Goal: Information Seeking & Learning: Check status

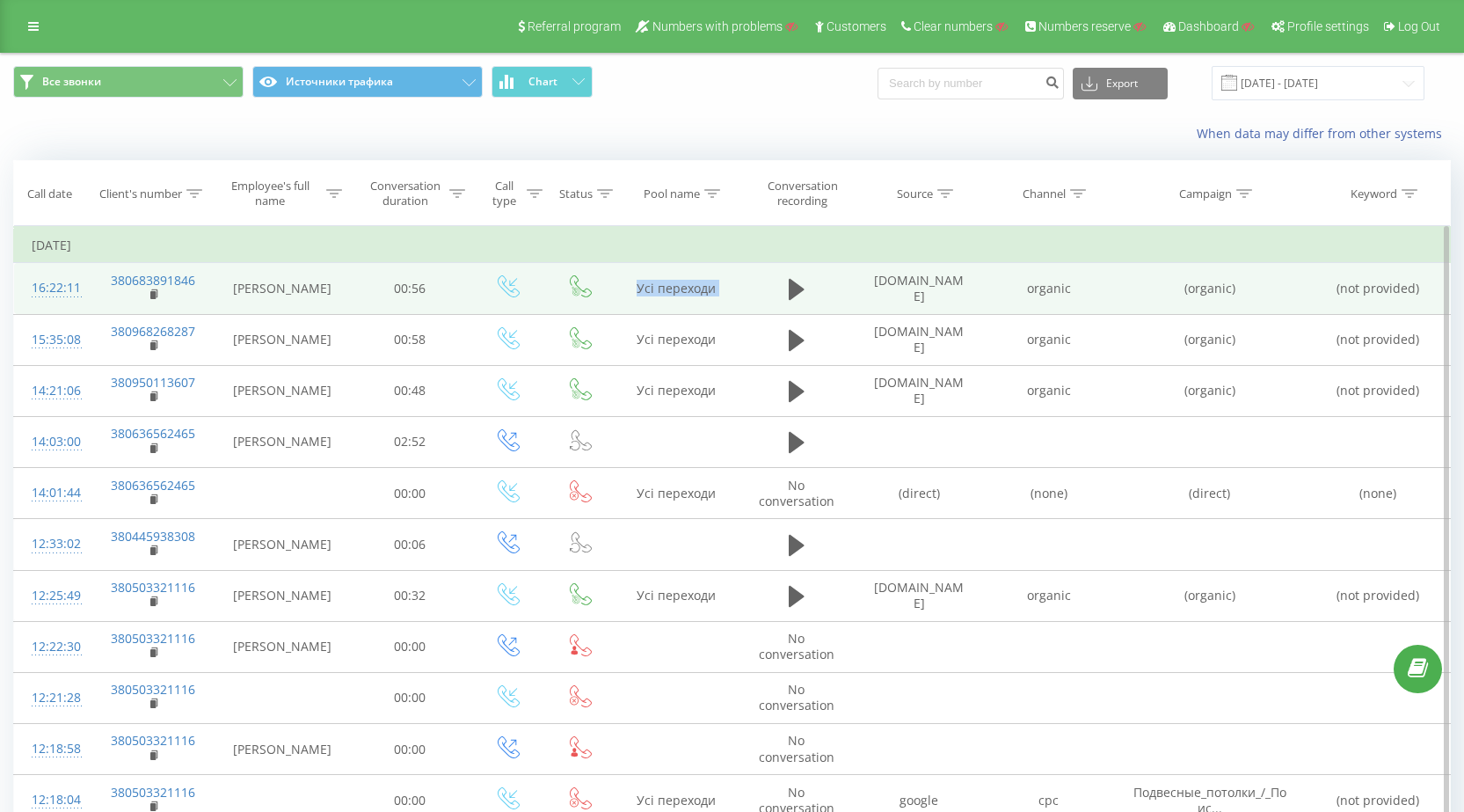
drag, startPoint x: 729, startPoint y: 287, endPoint x: 744, endPoint y: 285, distance: 15.1
click at [744, 285] on tr "16:22:11 380683891846 [PERSON_NAME] 00:56 Усі переходи [DOMAIN_NAME] organic (o…" at bounding box center [732, 288] width 1437 height 51
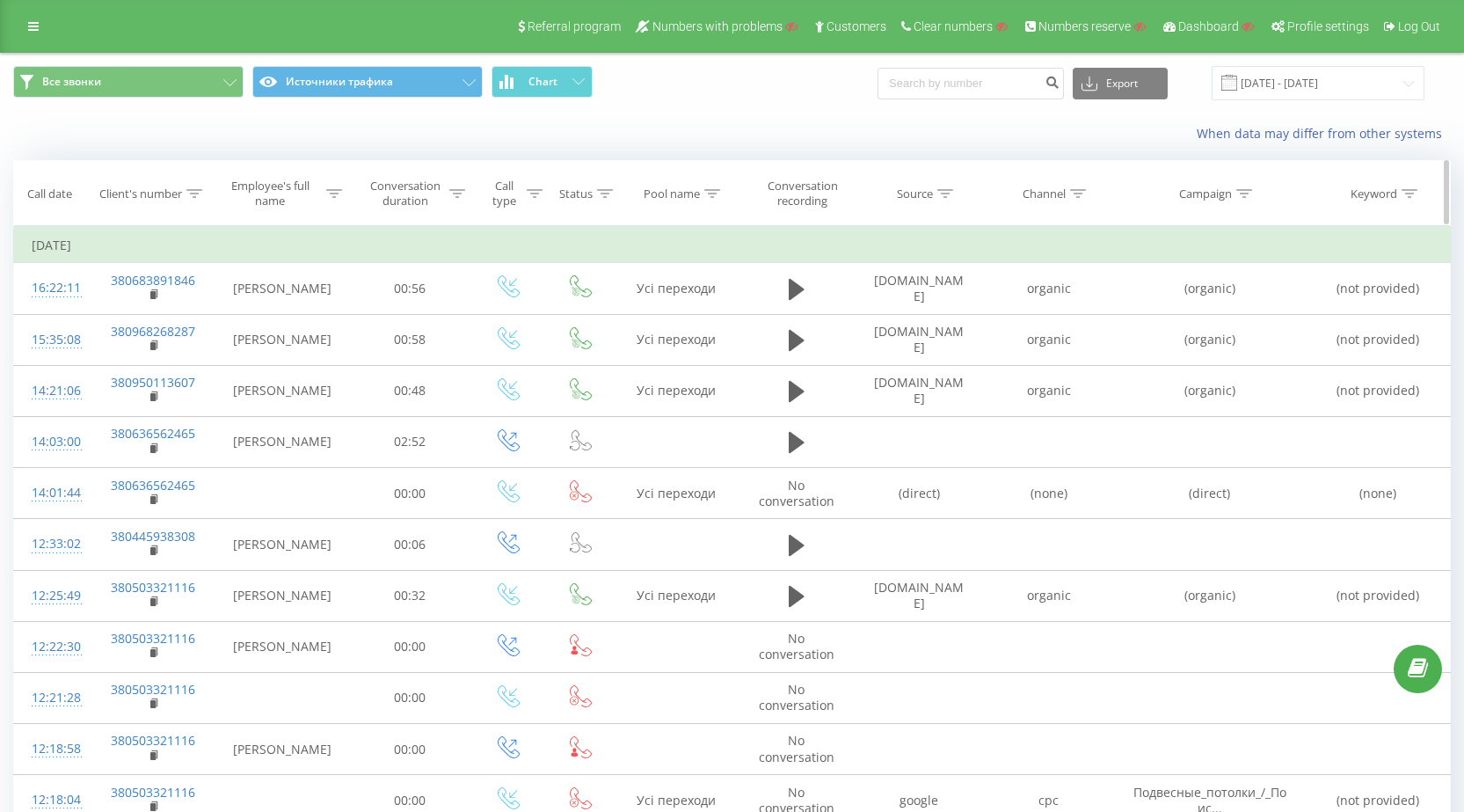
click at [713, 190] on icon at bounding box center [713, 193] width 16 height 9
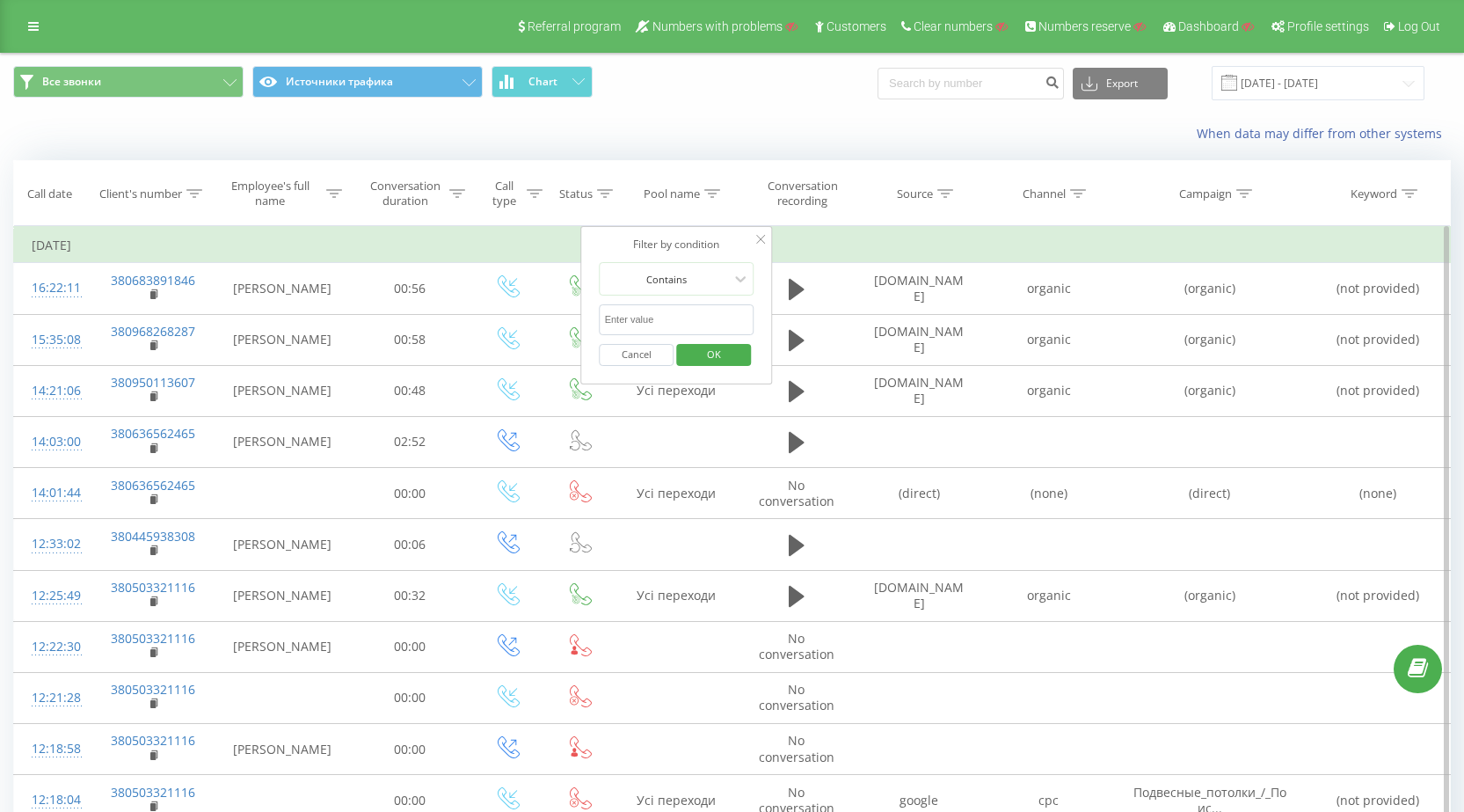
click at [680, 322] on input "text" at bounding box center [677, 319] width 154 height 31
paste input "Усі переходи"
type input "Усі переходи"
click at [724, 360] on span "OK" at bounding box center [713, 354] width 49 height 27
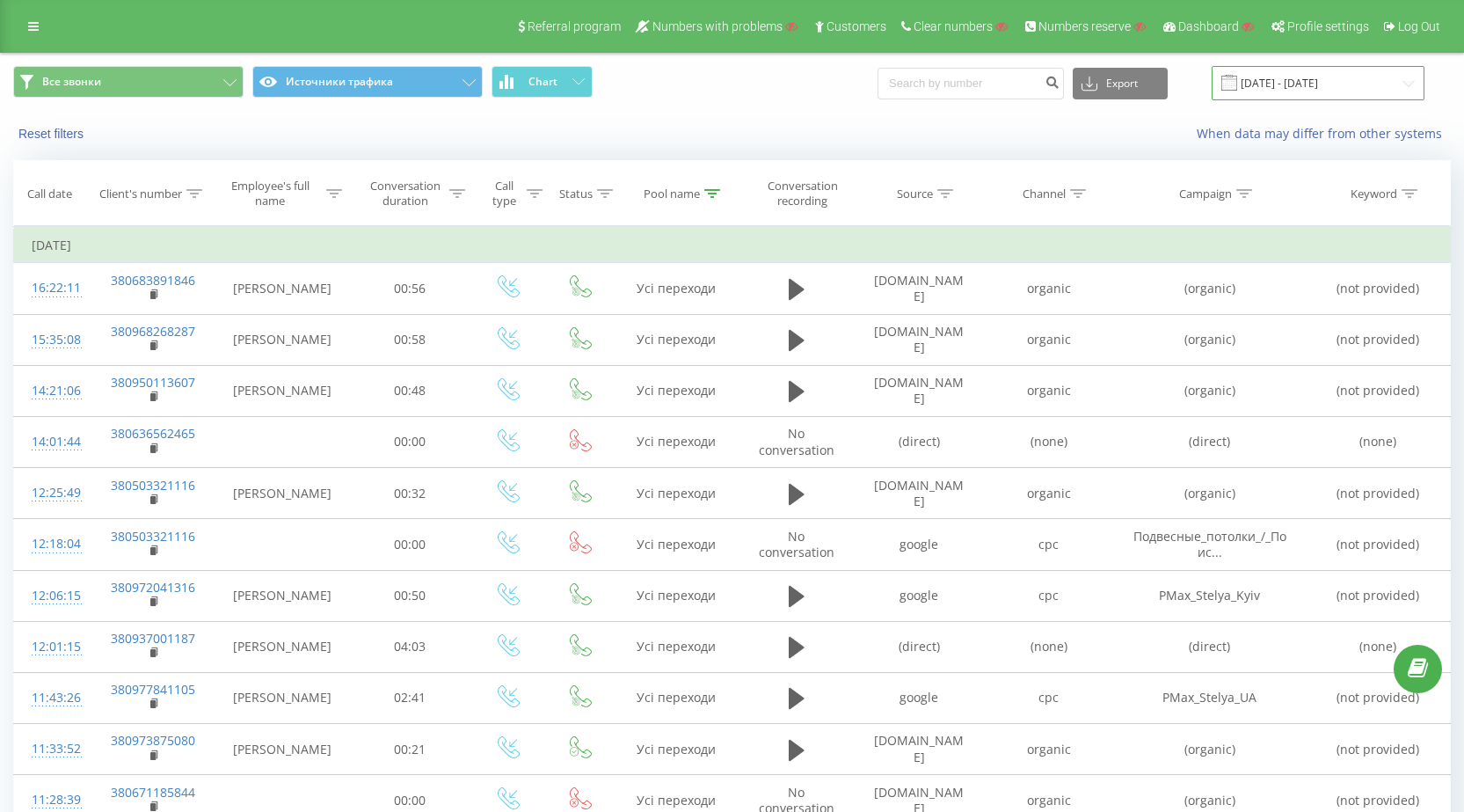
click at [1351, 73] on input "[DATE] - [DATE]" at bounding box center [1318, 83] width 213 height 35
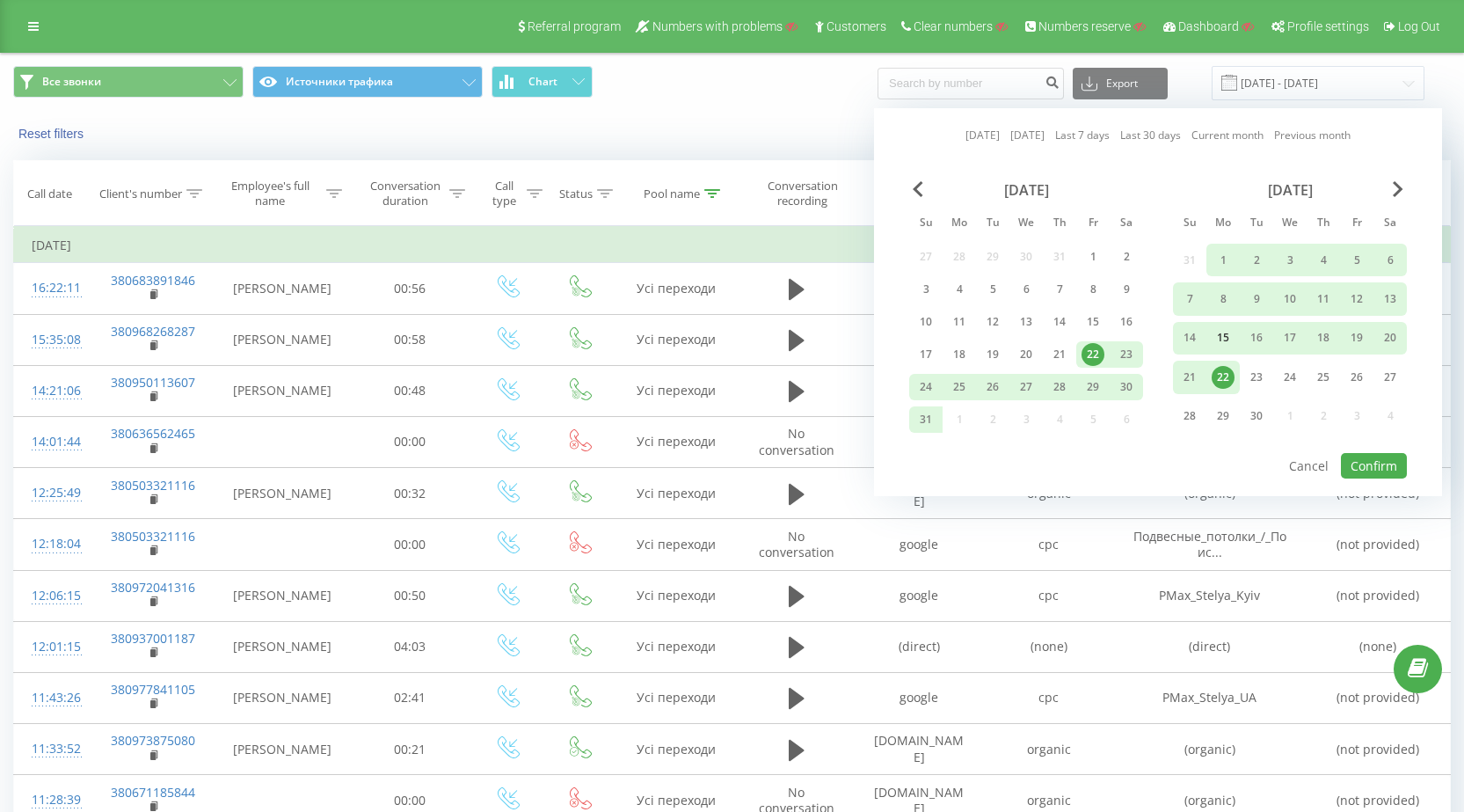
click at [1228, 341] on div "15" at bounding box center [1223, 337] width 23 height 23
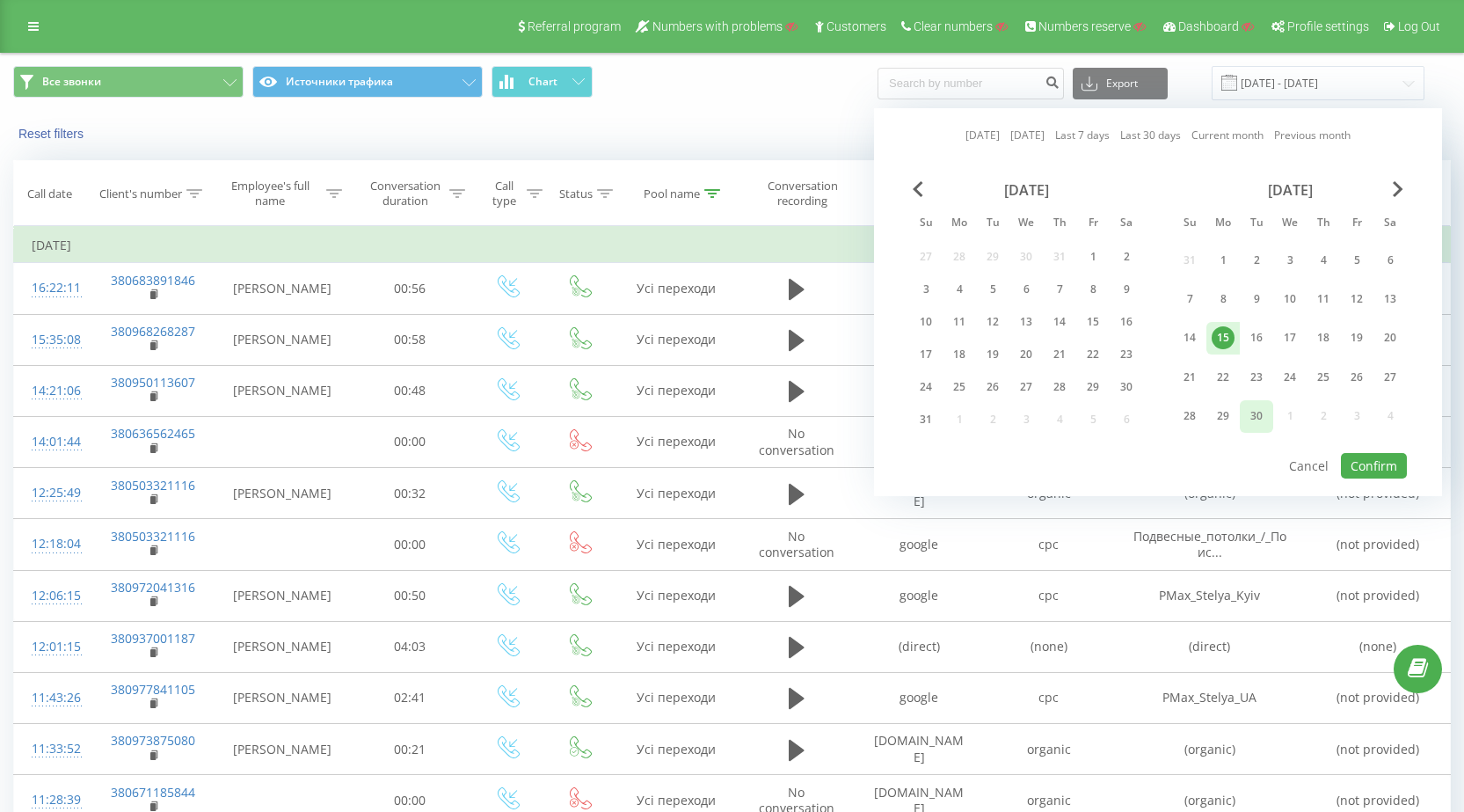
drag, startPoint x: 1199, startPoint y: 372, endPoint x: 1247, endPoint y: 414, distance: 63.8
click at [1199, 371] on div "21" at bounding box center [1190, 378] width 23 height 23
drag, startPoint x: 1359, startPoint y: 461, endPoint x: 974, endPoint y: 438, distance: 385.7
click at [1359, 460] on button "Confirm" at bounding box center [1374, 465] width 66 height 26
type input "[DATE] - [DATE]"
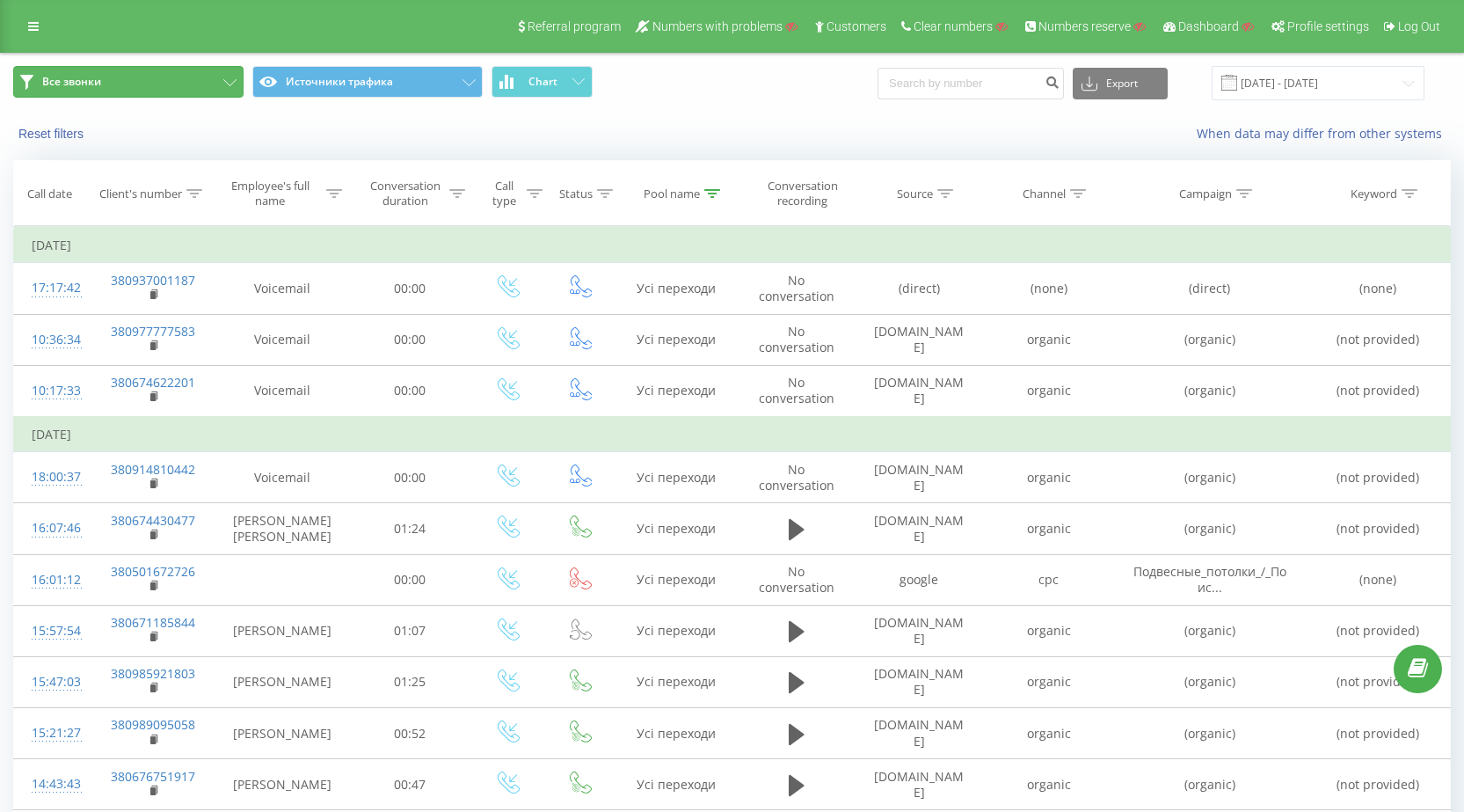
click at [225, 81] on icon at bounding box center [230, 82] width 13 height 7
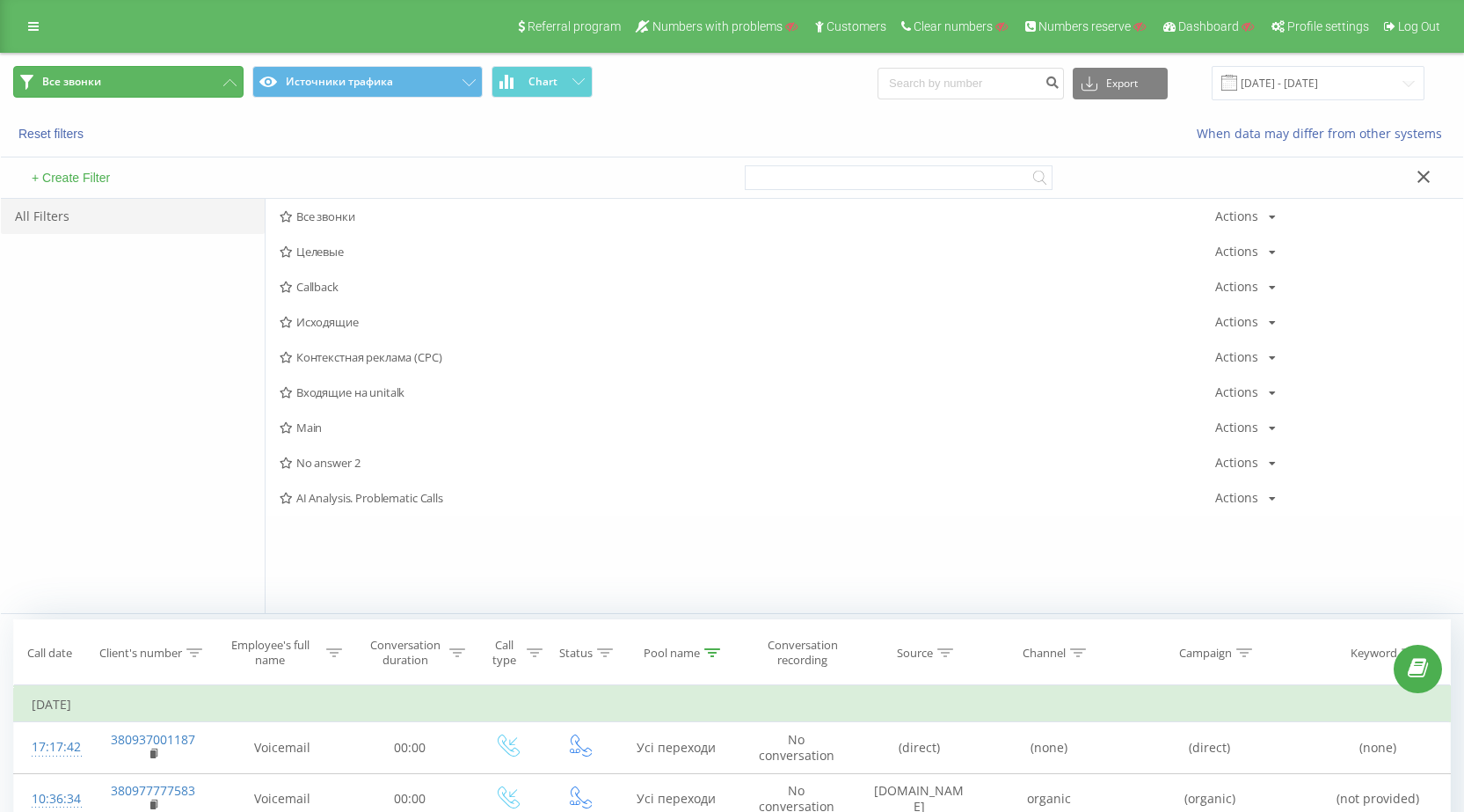
click at [225, 81] on icon at bounding box center [230, 82] width 13 height 7
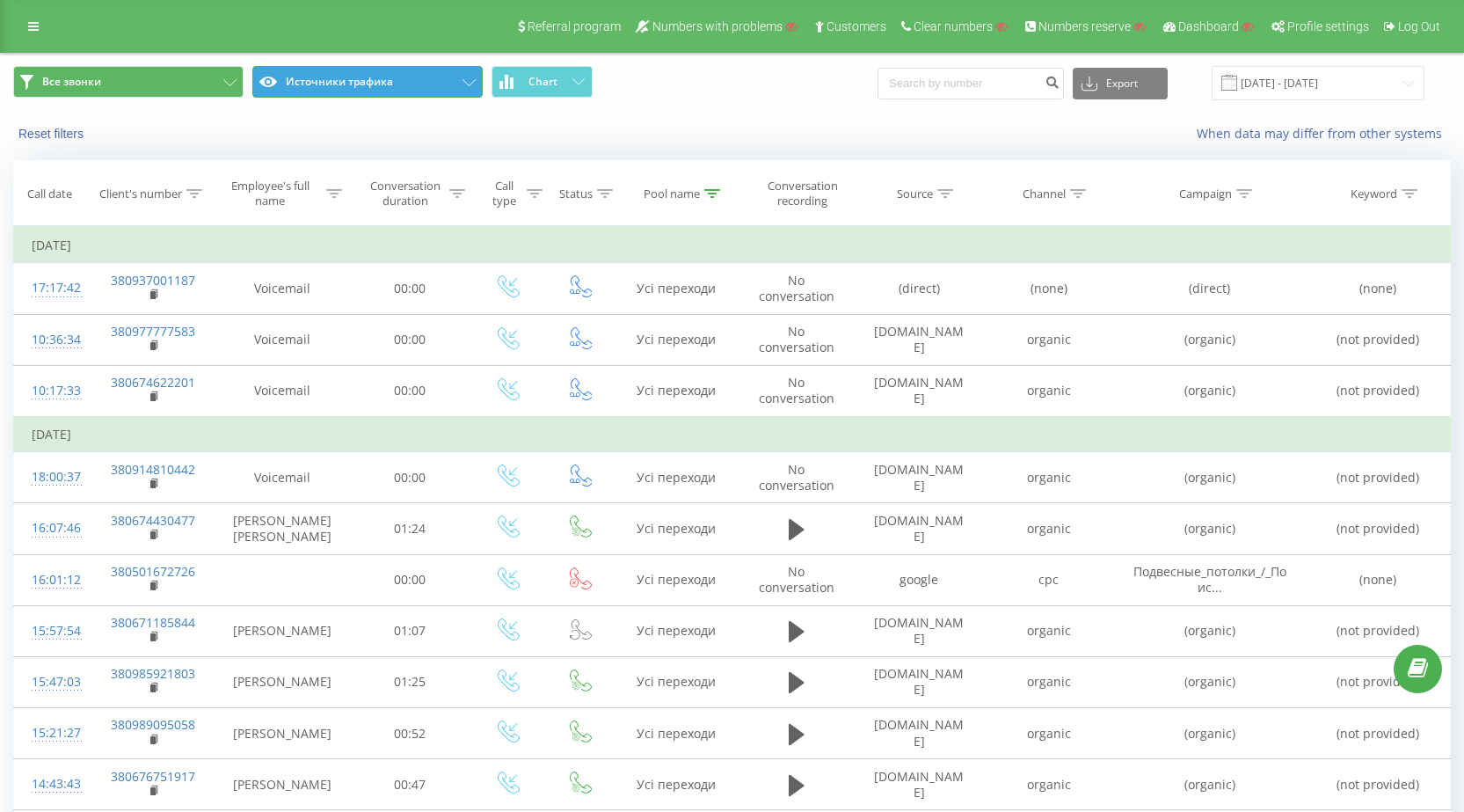
click at [468, 85] on icon at bounding box center [469, 82] width 13 height 7
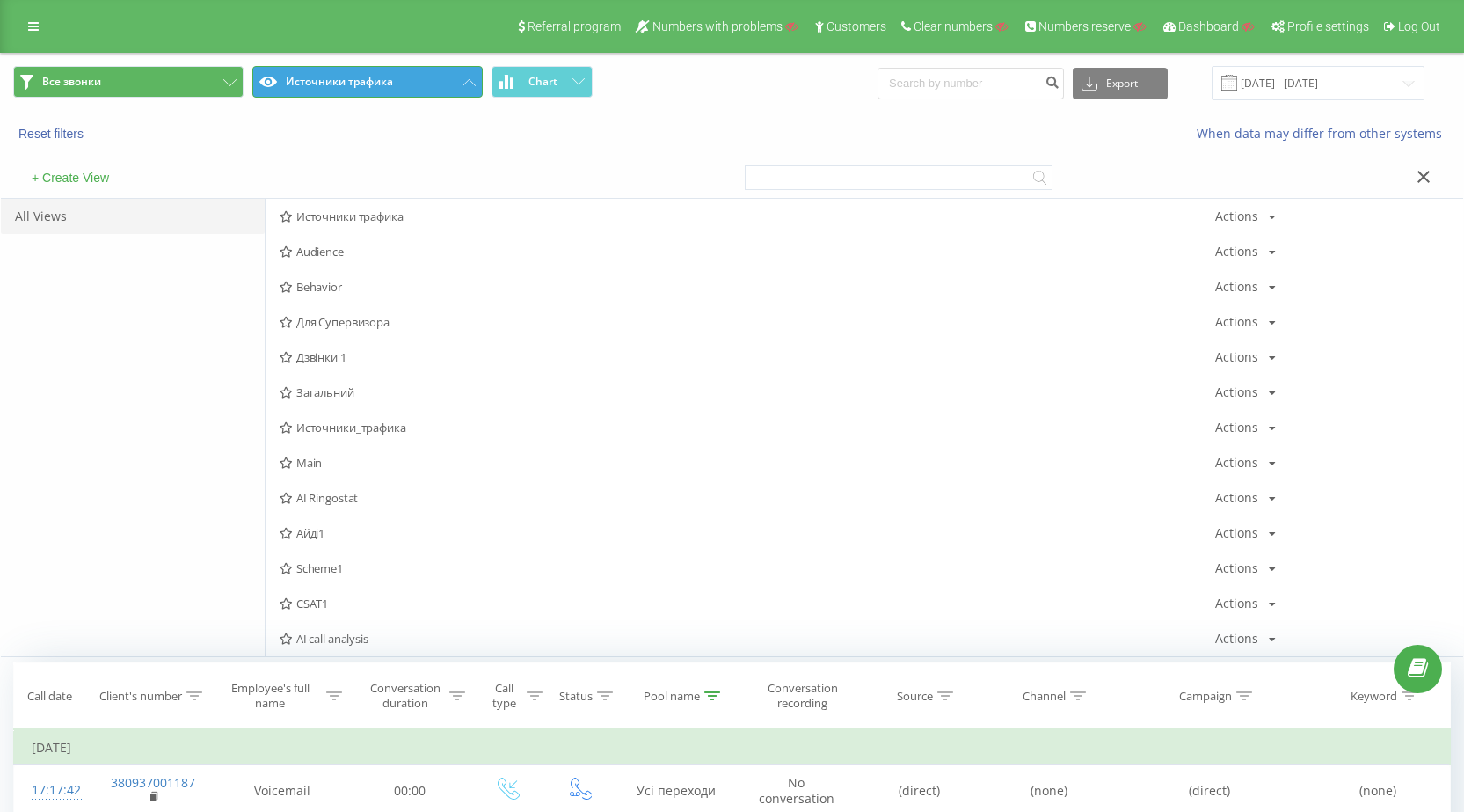
click at [470, 85] on icon at bounding box center [469, 82] width 13 height 7
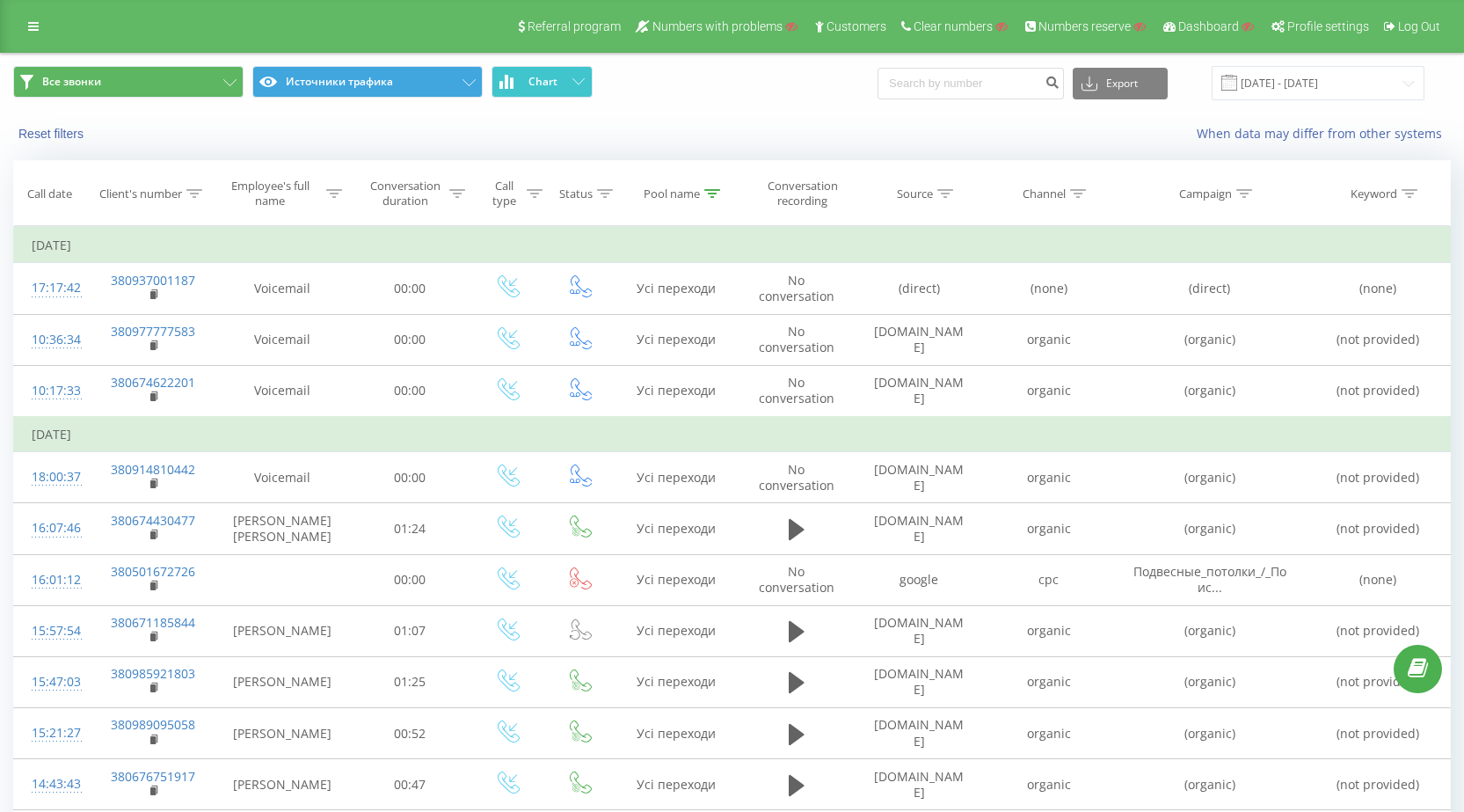
click at [579, 81] on icon at bounding box center [578, 81] width 12 height 6
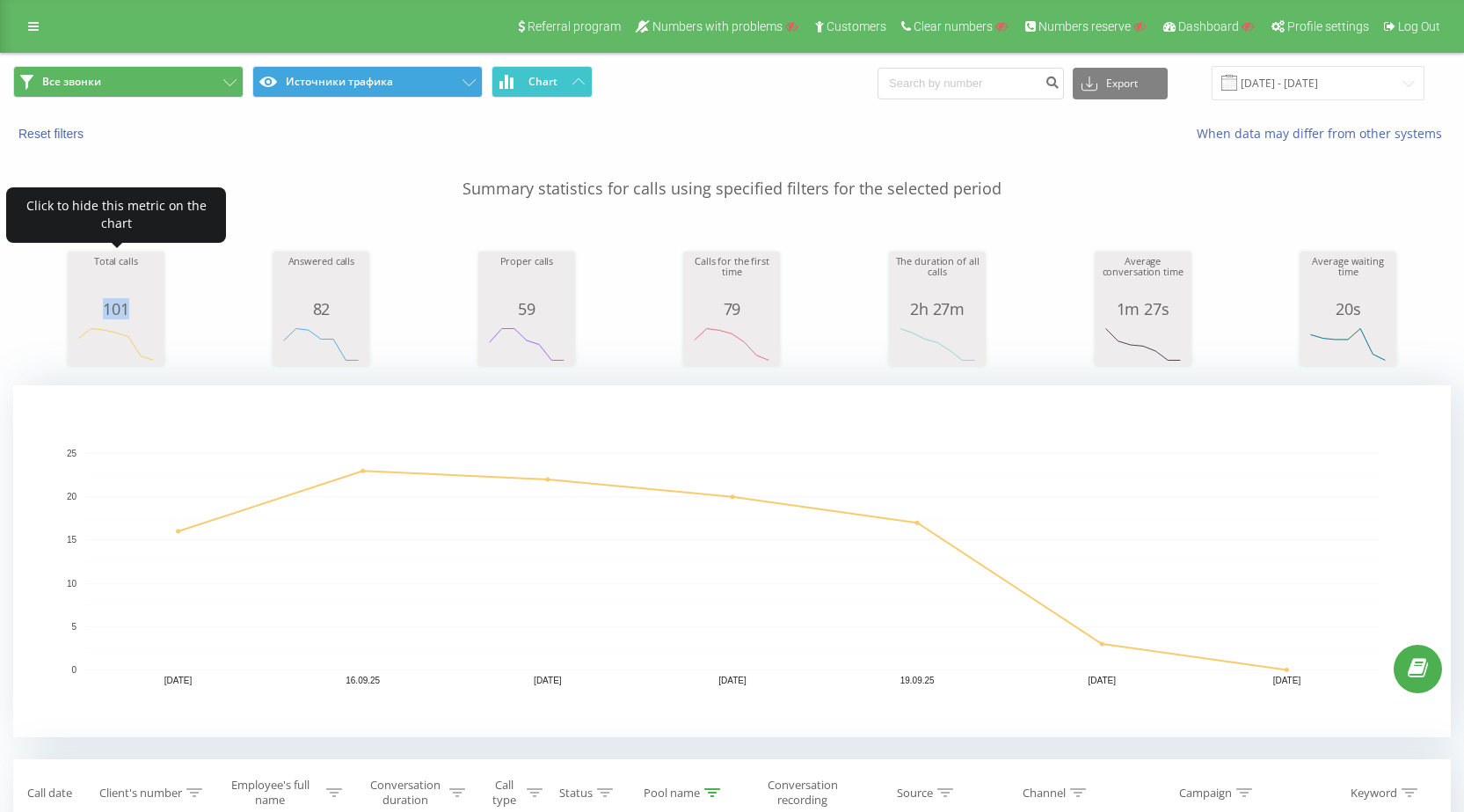
copy div "101"
drag, startPoint x: 91, startPoint y: 307, endPoint x: 159, endPoint y: 309, distance: 68.0
click at [159, 309] on div "101" at bounding box center [116, 309] width 88 height 17
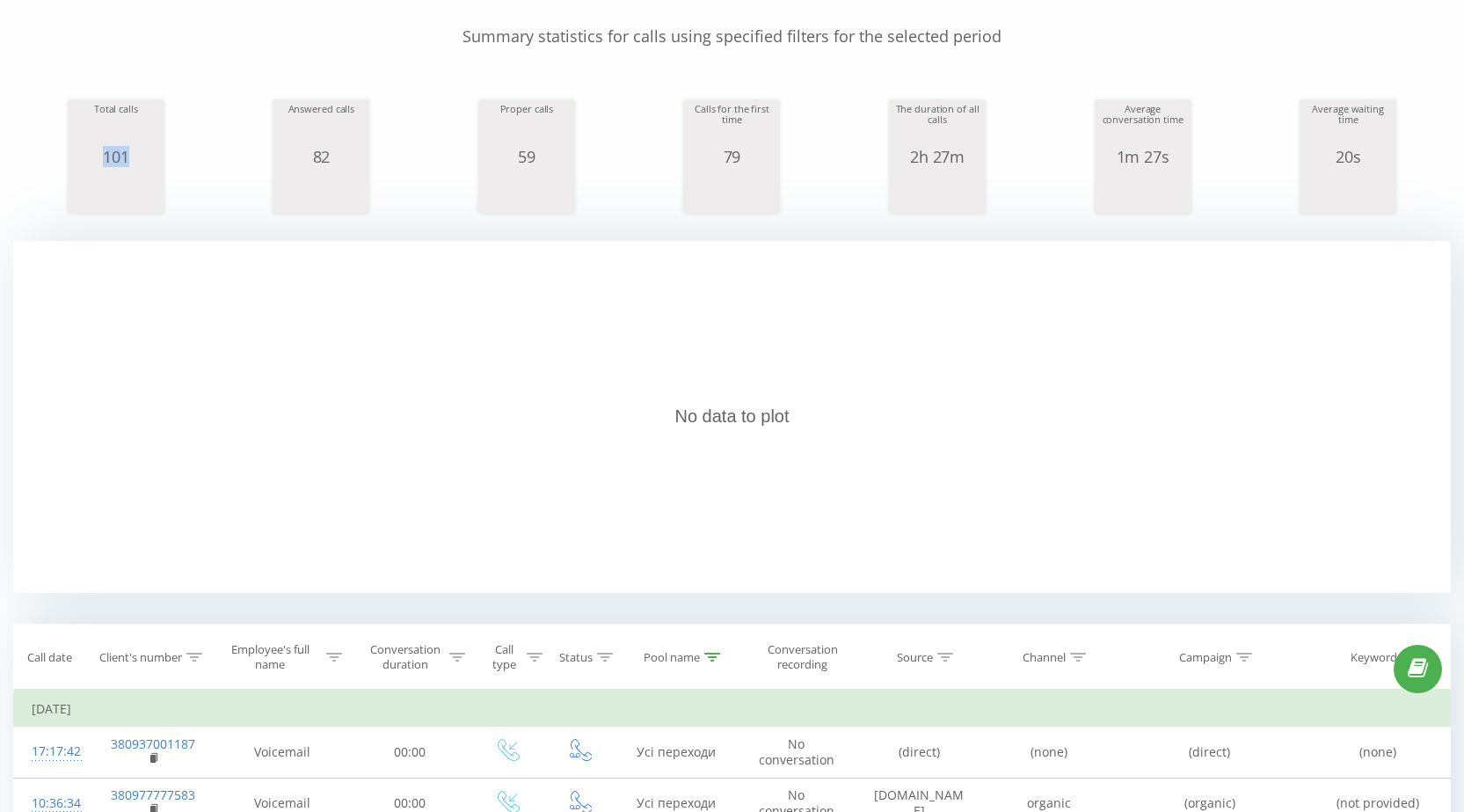
scroll to position [440, 0]
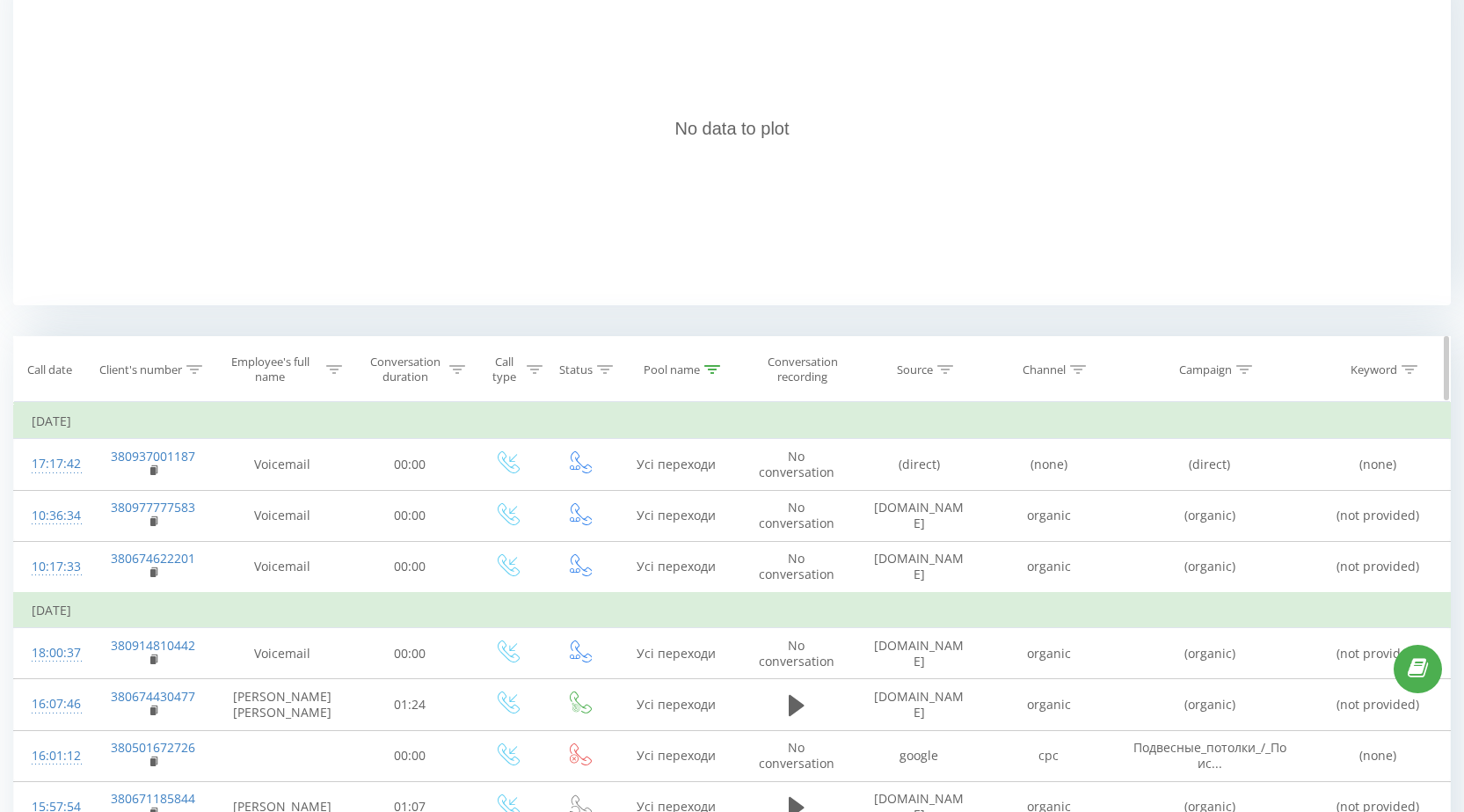
click at [715, 366] on icon at bounding box center [713, 369] width 16 height 9
click at [634, 533] on button "Cancel" at bounding box center [638, 530] width 75 height 22
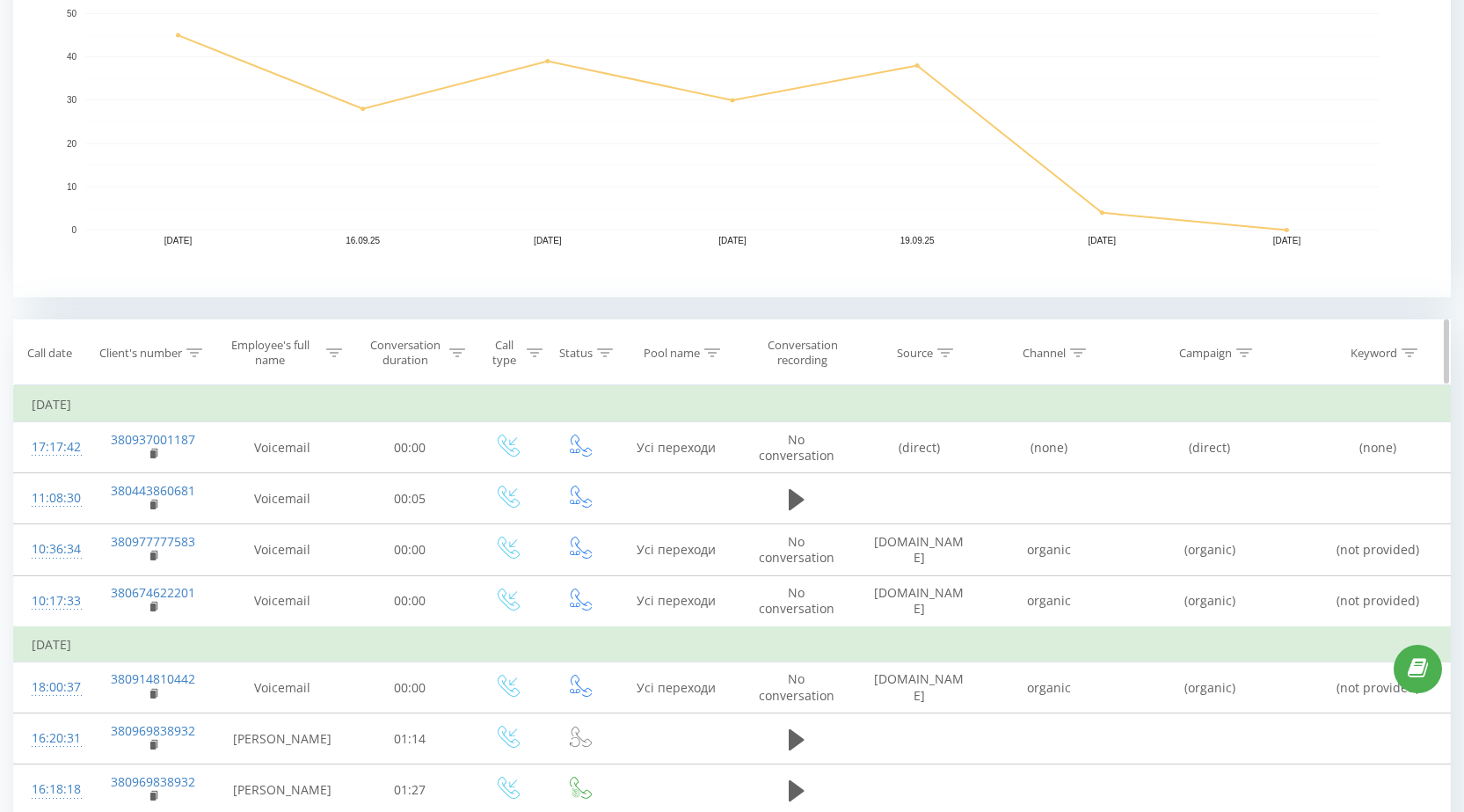
click at [713, 356] on icon at bounding box center [713, 352] width 16 height 9
click at [637, 490] on input "Усі переходи" at bounding box center [677, 478] width 154 height 31
type input "cALL"
click button "OK" at bounding box center [713, 514] width 75 height 22
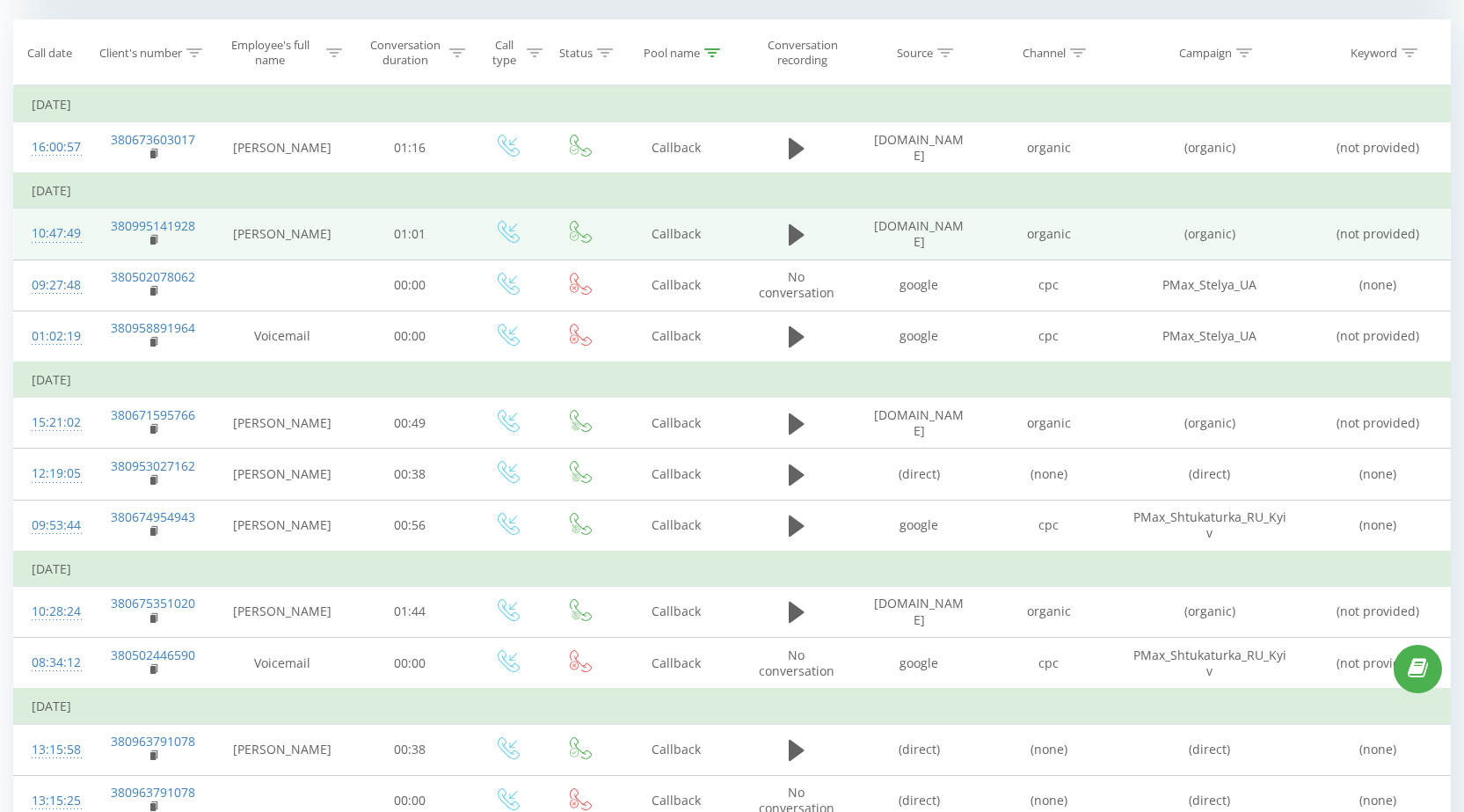
scroll to position [738, 0]
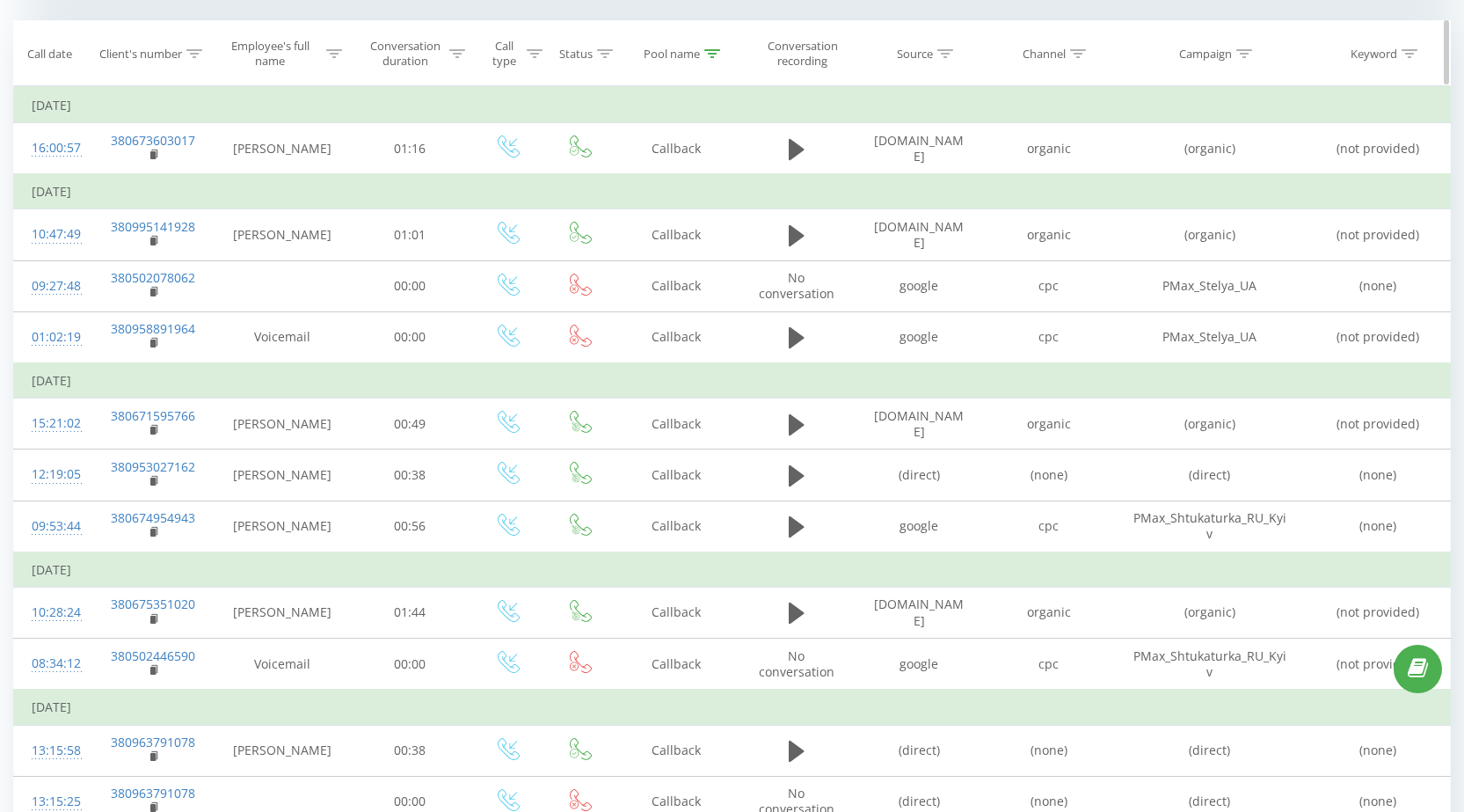
click at [717, 54] on icon at bounding box center [713, 53] width 16 height 9
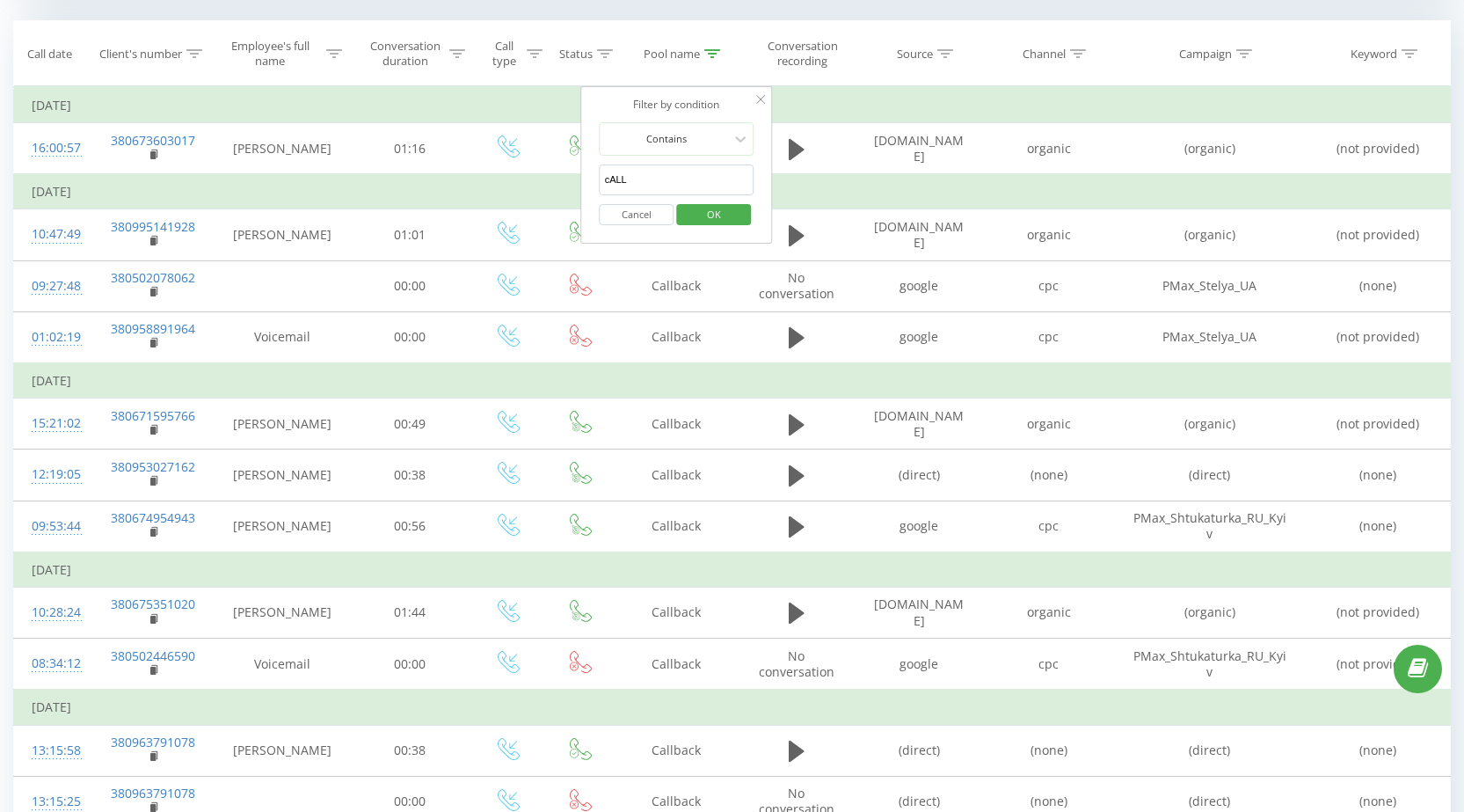
click at [651, 209] on button "Cancel" at bounding box center [638, 215] width 75 height 22
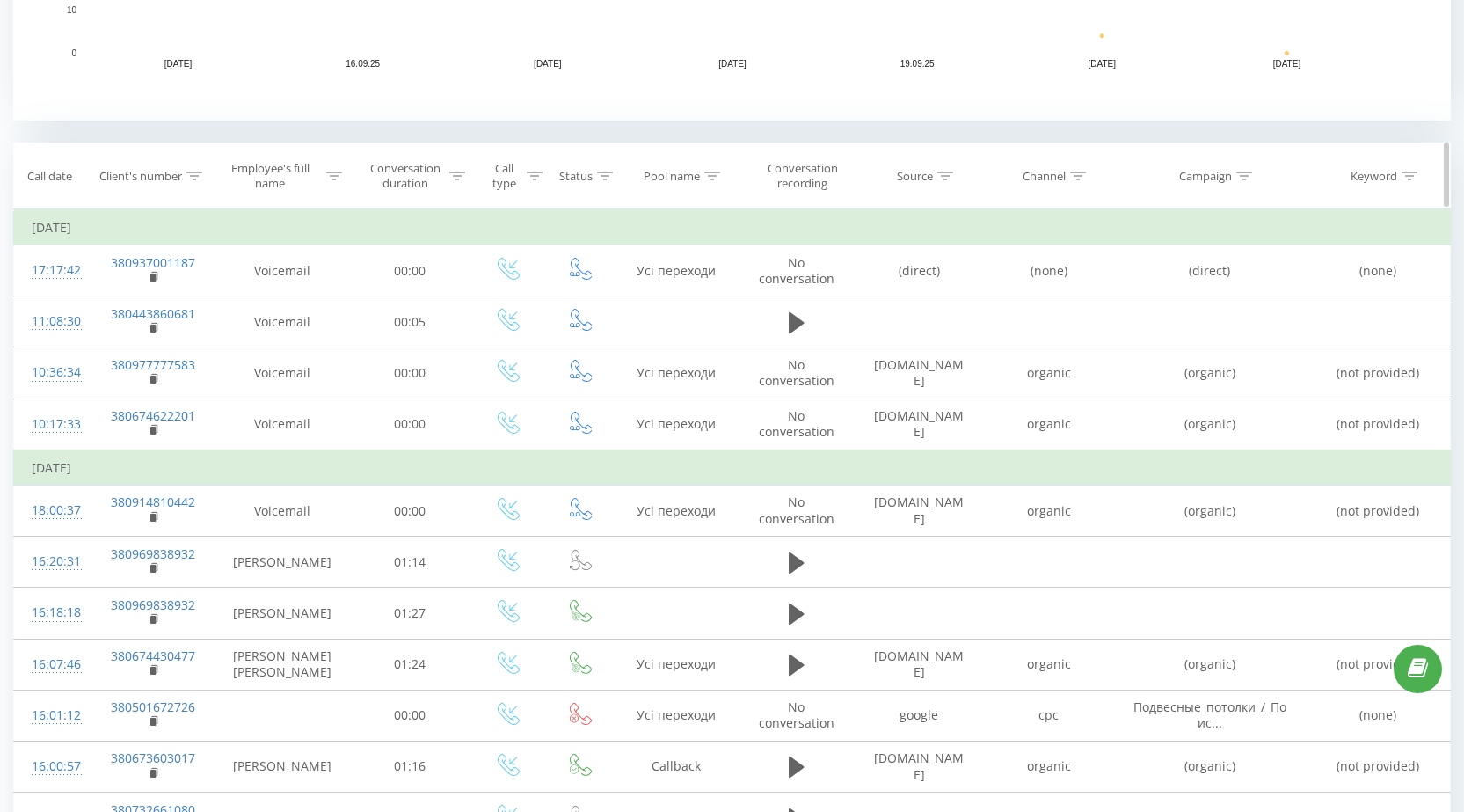
scroll to position [986, 0]
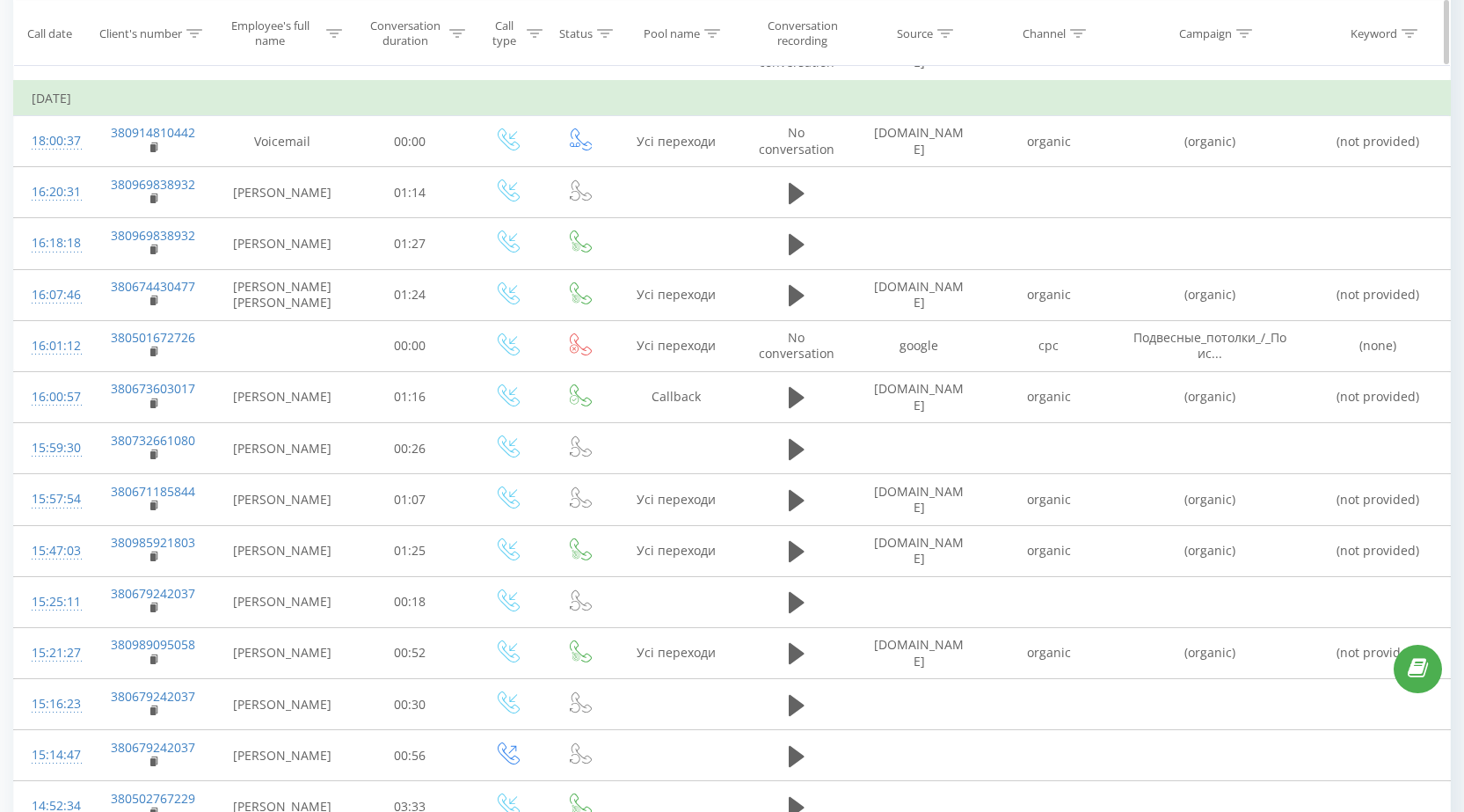
click at [1244, 27] on div at bounding box center [1244, 34] width 16 height 15
click at [1192, 148] on input "text" at bounding box center [1209, 159] width 154 height 31
paste input "PMax_Stelya_UA"
type input "PMax_Stelya_UA"
click at [1247, 191] on span "OK" at bounding box center [1246, 192] width 49 height 27
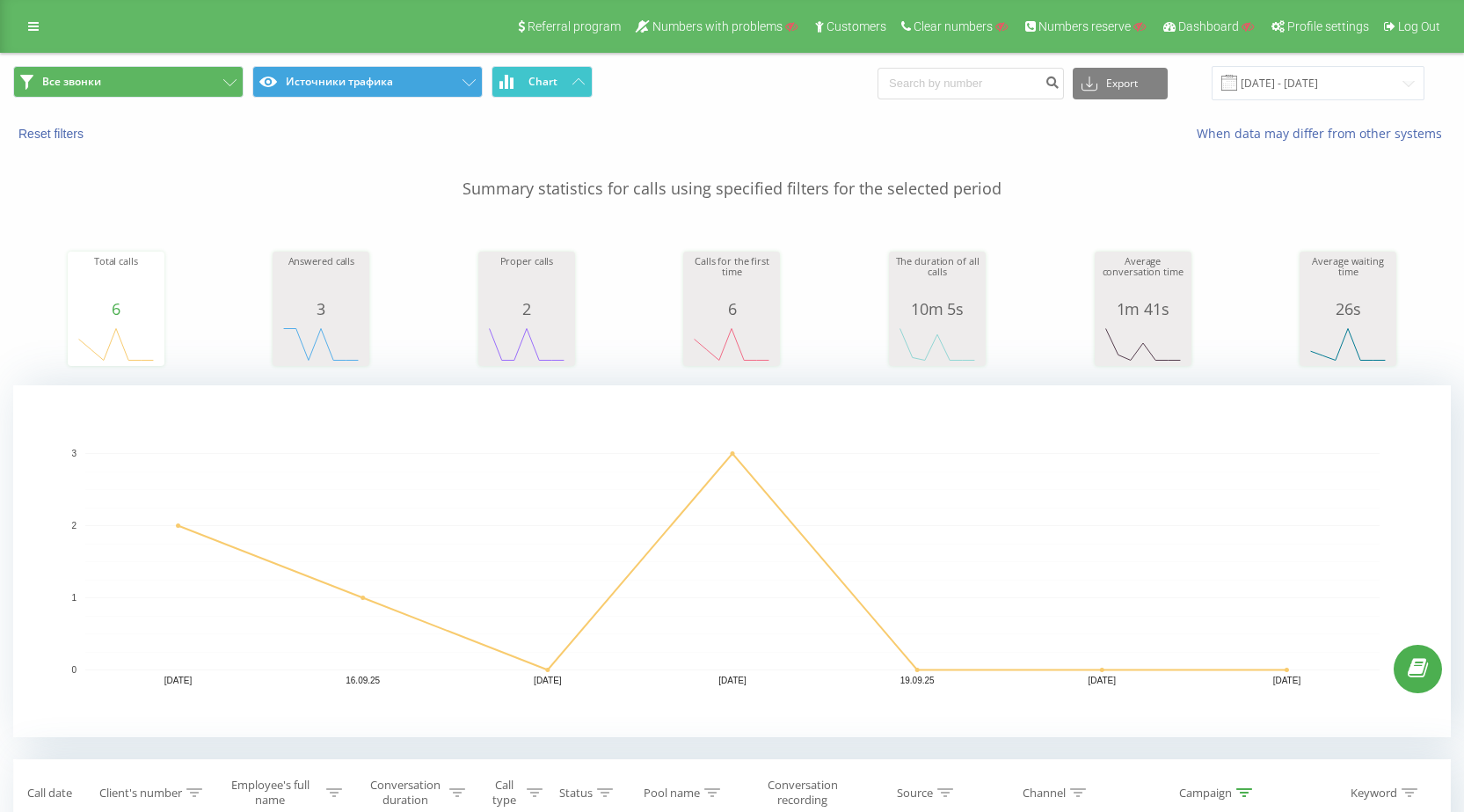
click at [32, 12] on div "Referral program Numbers with problems Customers Clear numbers Numbers reserve …" at bounding box center [732, 26] width 1464 height 53
click at [35, 20] on link at bounding box center [33, 27] width 32 height 25
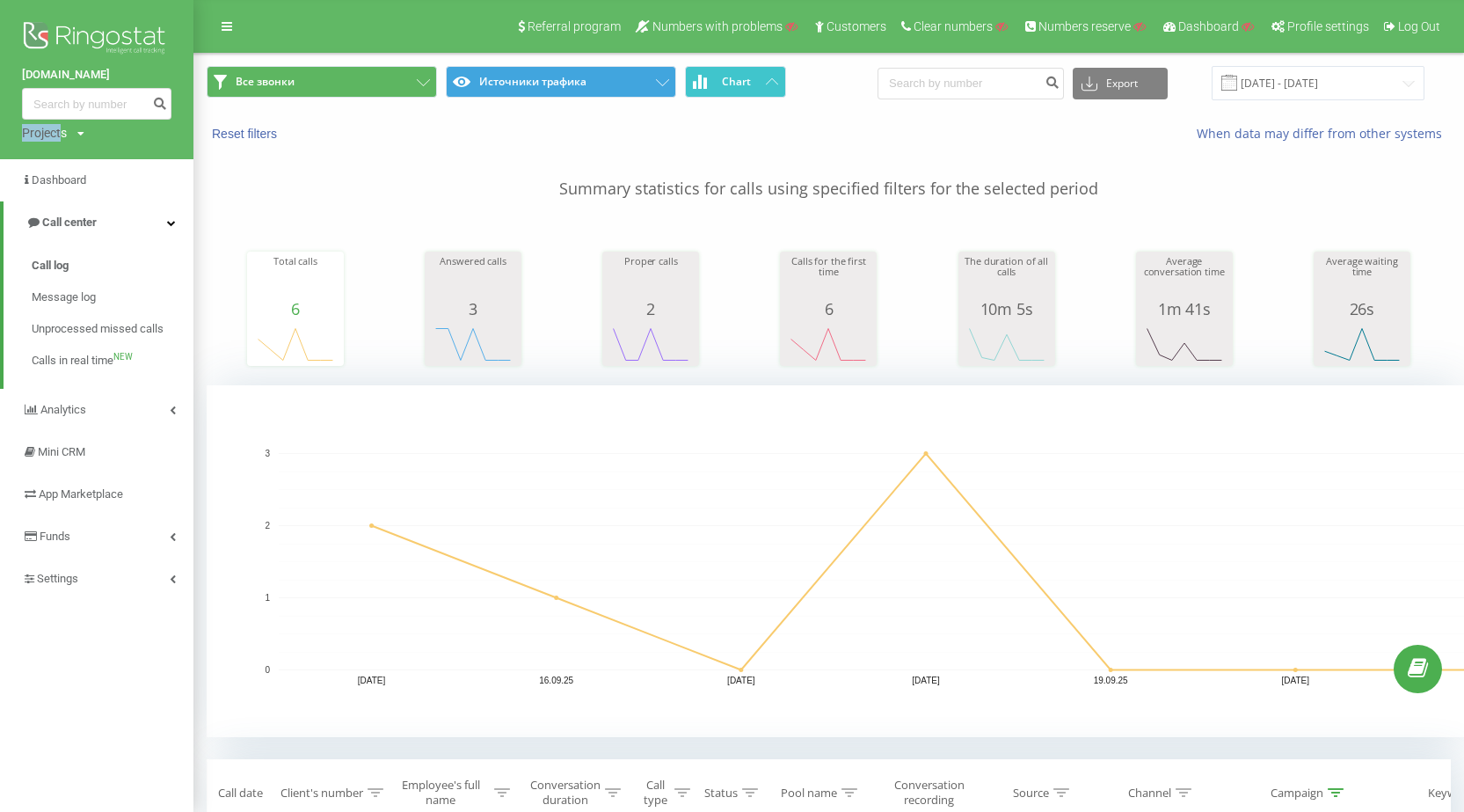
click at [63, 132] on div "Projects" at bounding box center [44, 132] width 45 height 17
click at [66, 151] on input "text" at bounding box center [71, 159] width 88 height 26
paste input "[DOMAIN_NAME]"
drag, startPoint x: 136, startPoint y: 151, endPoint x: 385, endPoint y: 101, distance: 254.0
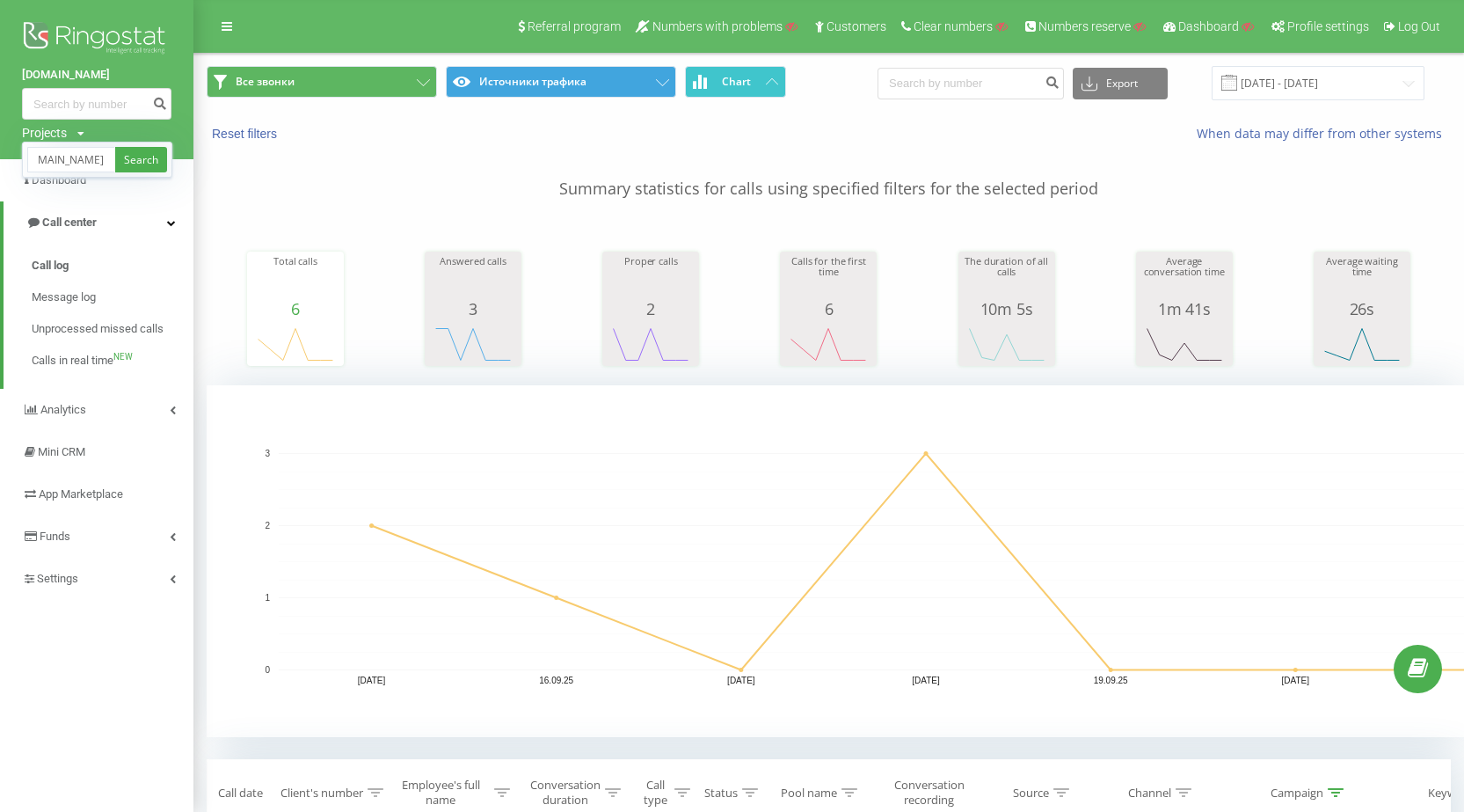
click at [136, 151] on link "Search" at bounding box center [141, 159] width 52 height 26
click at [39, 161] on input "[DOMAIN_NAME]" at bounding box center [71, 159] width 88 height 26
type input "[DOMAIN_NAME]"
